Goal: Navigation & Orientation: Find specific page/section

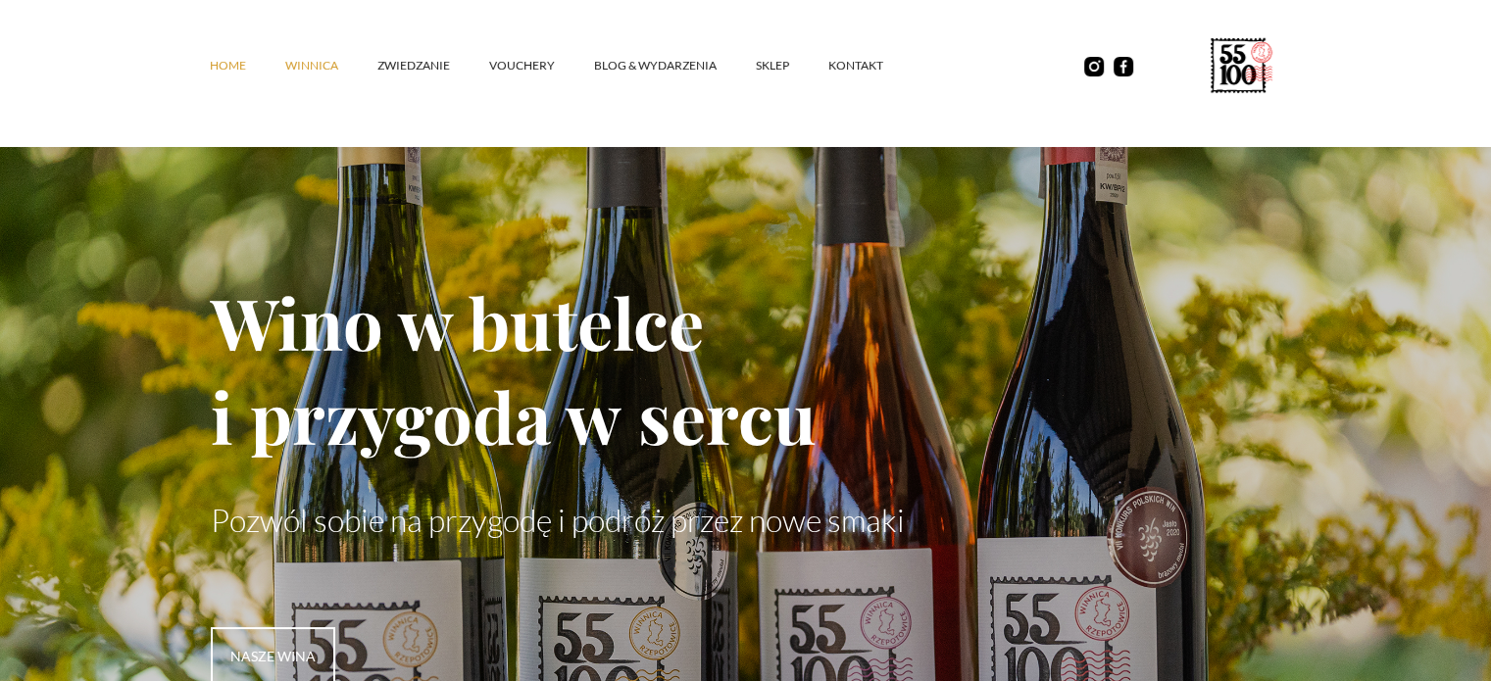
click at [316, 72] on link "winnica" at bounding box center [331, 65] width 92 height 59
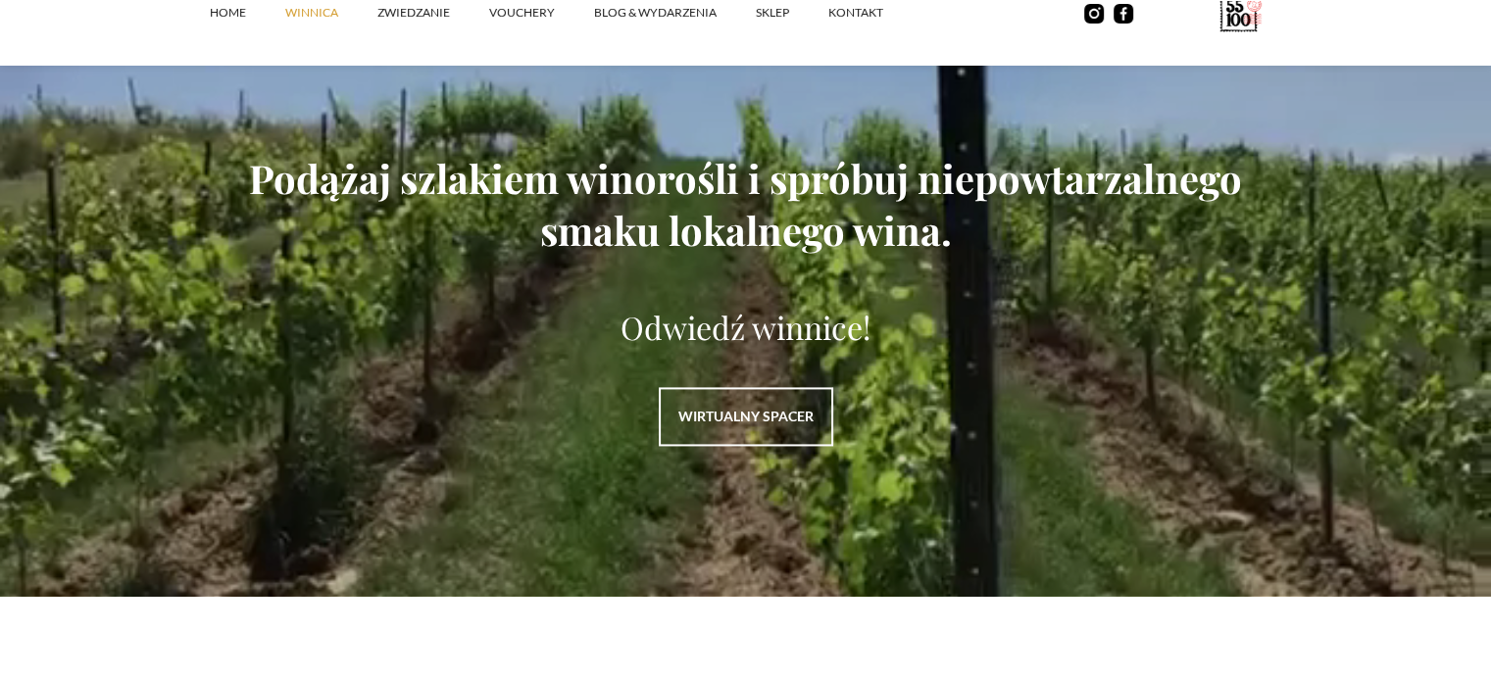
scroll to position [2548, 0]
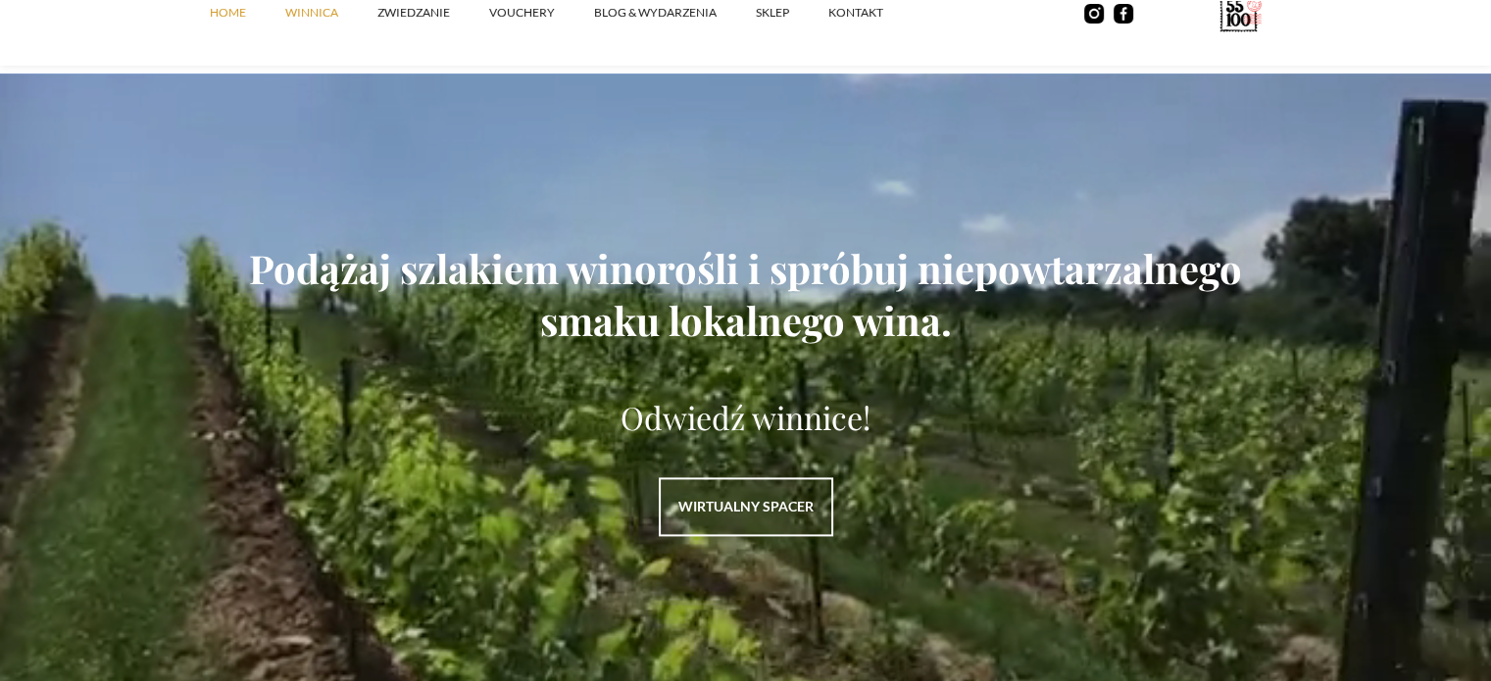
click at [217, 14] on link "Home" at bounding box center [247, 12] width 75 height 59
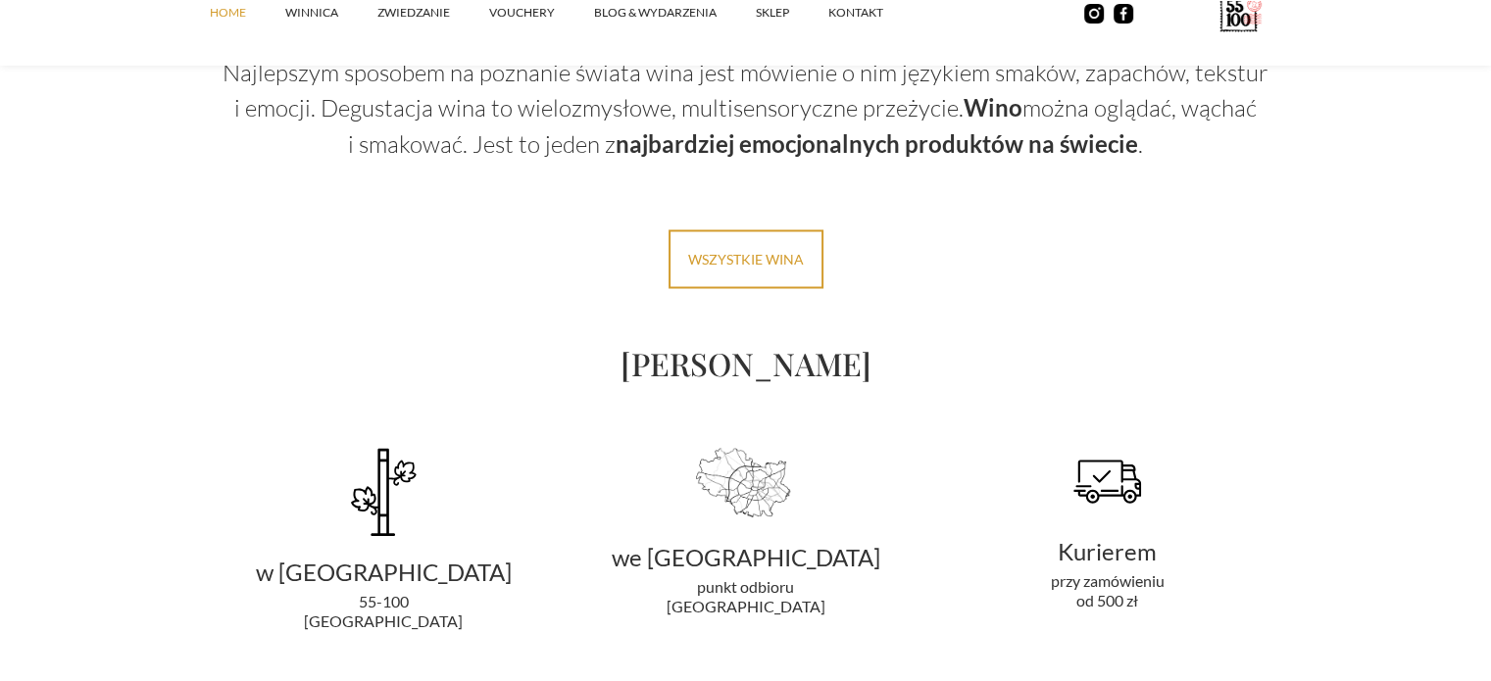
scroll to position [3626, 0]
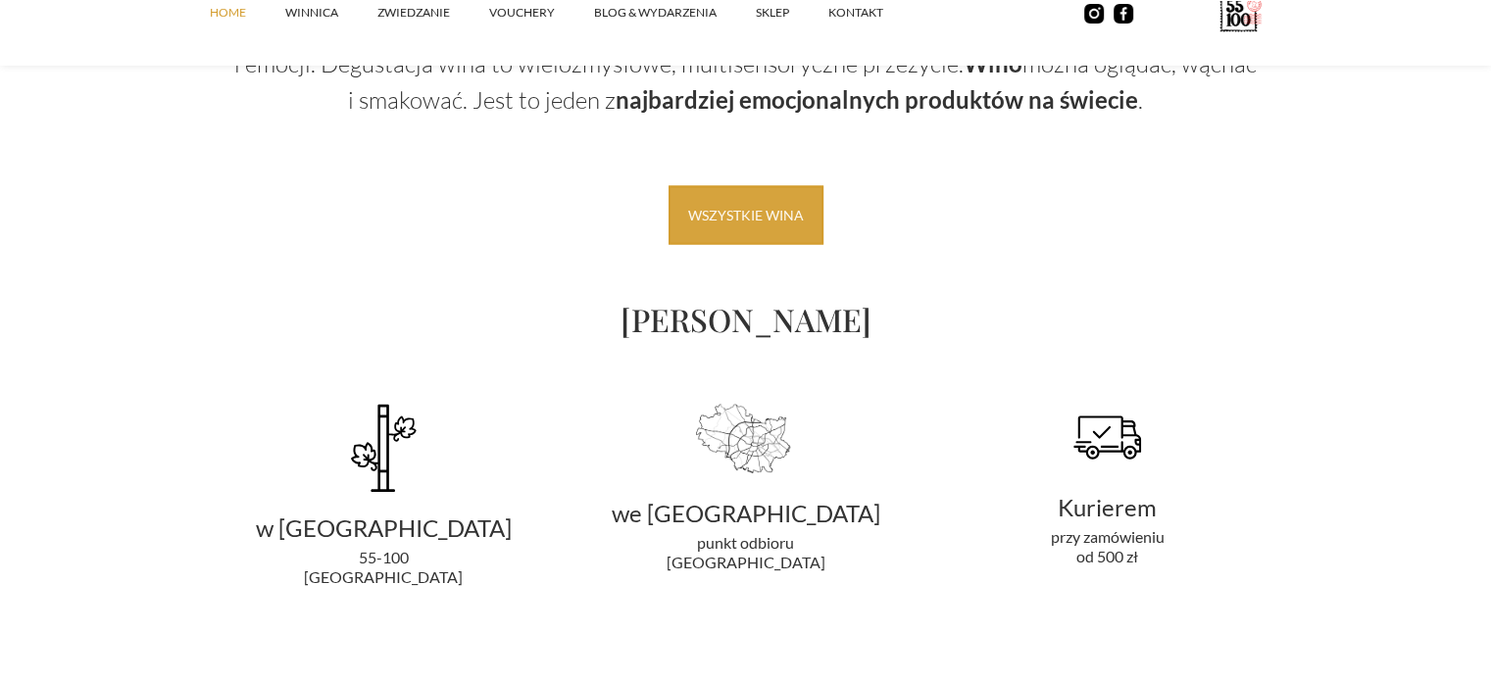
click at [718, 211] on link "Wszystkie wina" at bounding box center [745, 214] width 155 height 59
